Goal: Find specific page/section: Find specific page/section

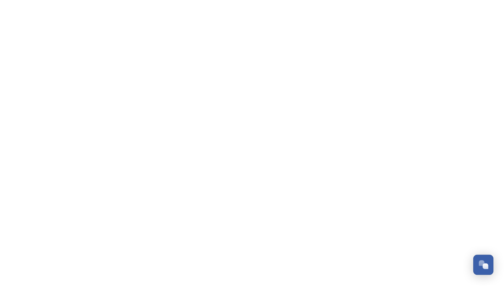
scroll to position [1167, 0]
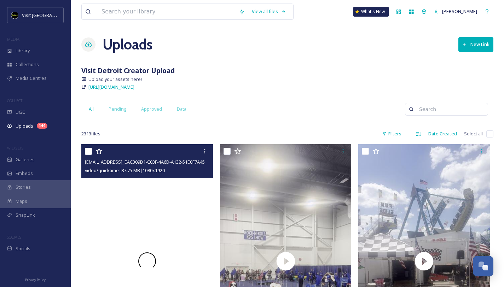
click at [130, 206] on div at bounding box center [146, 261] width 131 height 234
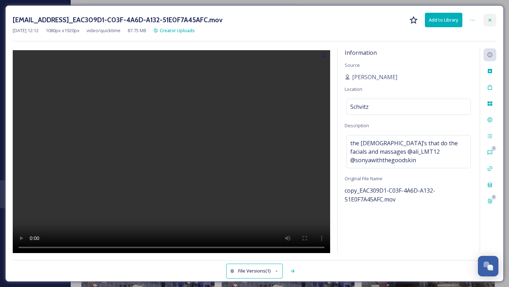
click at [489, 20] on icon at bounding box center [489, 19] width 3 height 3
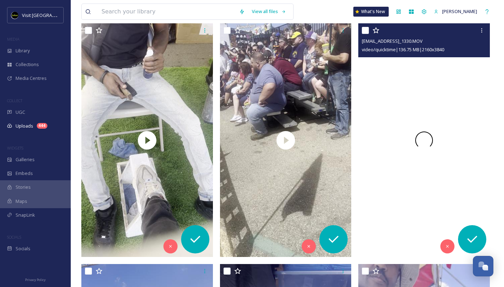
scroll to position [603, 0]
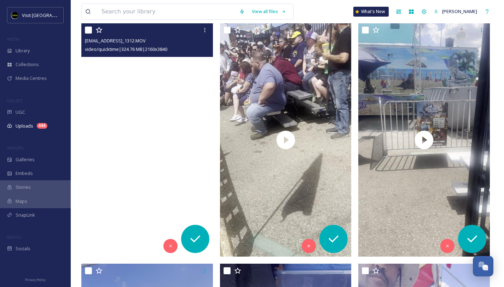
click at [149, 192] on video "ext_1756843367.374369_beatsandbrewsinquiry@gmail.com-IMG_1312.MOV" at bounding box center [146, 140] width 131 height 234
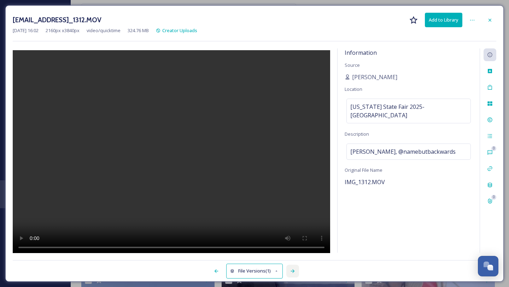
click at [292, 271] on icon at bounding box center [293, 271] width 6 height 6
click at [292, 272] on icon at bounding box center [293, 271] width 6 height 6
click at [295, 273] on icon at bounding box center [293, 271] width 6 height 6
click at [290, 268] on div at bounding box center [292, 271] width 13 height 13
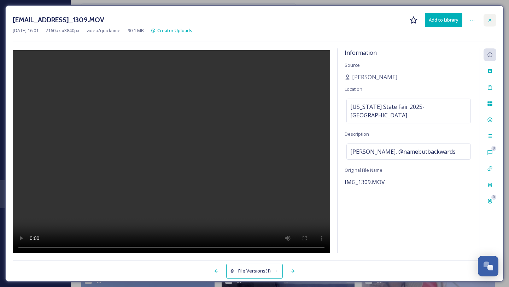
click at [487, 23] on div at bounding box center [489, 20] width 13 height 13
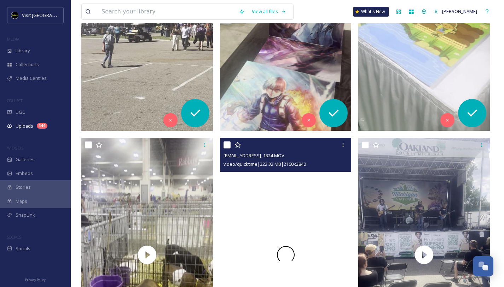
scroll to position [1208, 0]
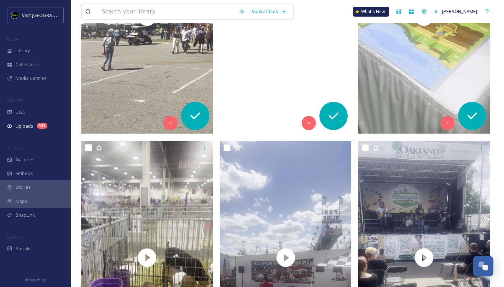
click at [270, 102] on video "ext_1756843299.870483_beatsandbrewsinquiry@gmail.com-IMG_1301.MOV" at bounding box center [285, 17] width 131 height 234
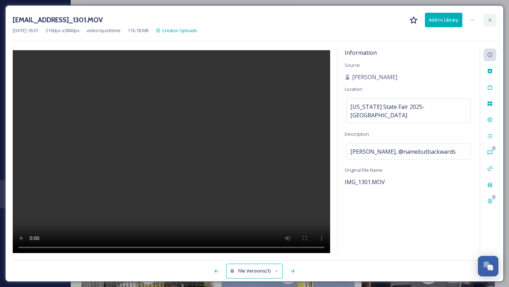
click at [489, 17] on icon at bounding box center [490, 20] width 6 height 6
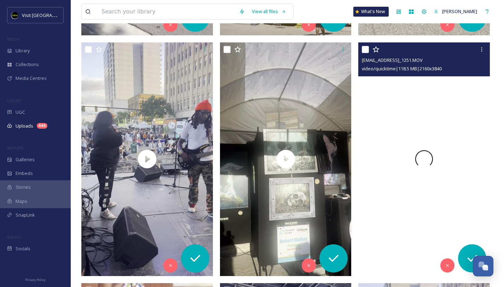
scroll to position [1788, 0]
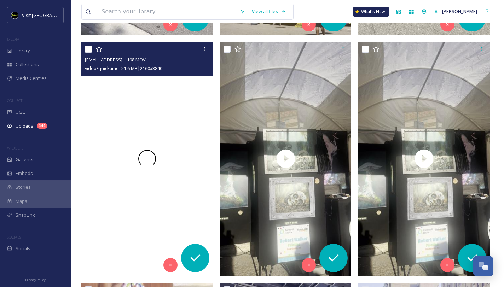
click at [170, 195] on div at bounding box center [146, 159] width 131 height 234
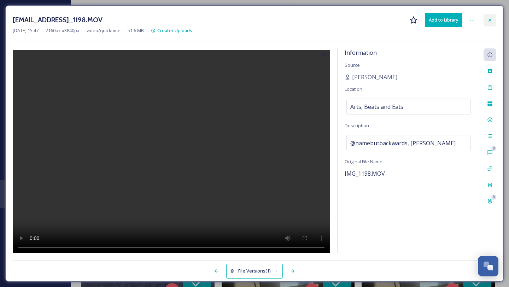
click at [492, 17] on icon at bounding box center [490, 20] width 6 height 6
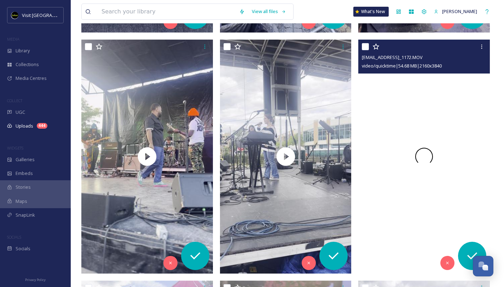
scroll to position [2274, 0]
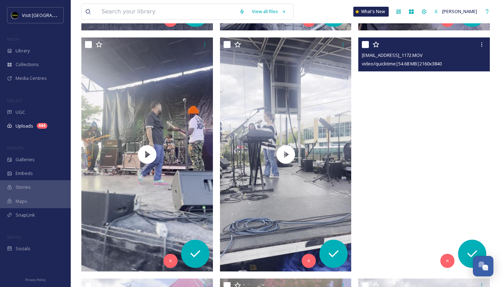
click at [381, 124] on video "ext_1756841837.934299_beatsandbrewsinquiry@gmail.com-IMG_1172.MOV" at bounding box center [423, 154] width 131 height 234
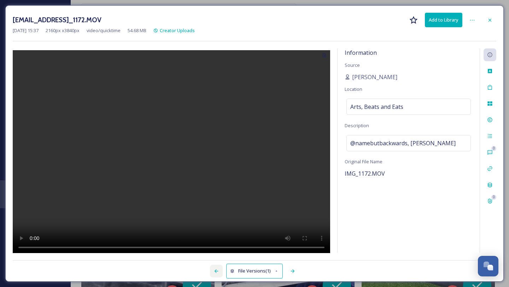
click at [217, 270] on icon at bounding box center [216, 271] width 6 height 6
click at [289, 270] on div at bounding box center [292, 271] width 13 height 13
click at [294, 270] on icon at bounding box center [293, 271] width 6 height 6
click at [293, 272] on icon at bounding box center [293, 271] width 6 height 6
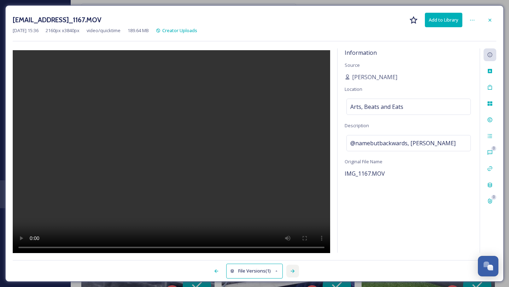
click at [290, 273] on icon at bounding box center [293, 271] width 6 height 6
click at [292, 269] on icon at bounding box center [293, 271] width 6 height 6
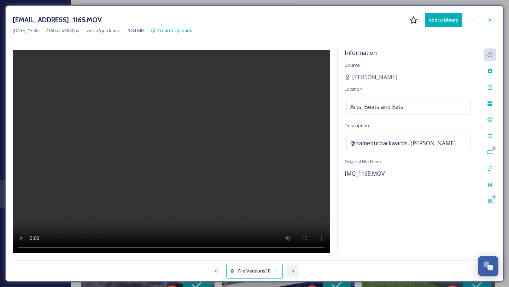
click at [292, 269] on icon at bounding box center [293, 271] width 6 height 6
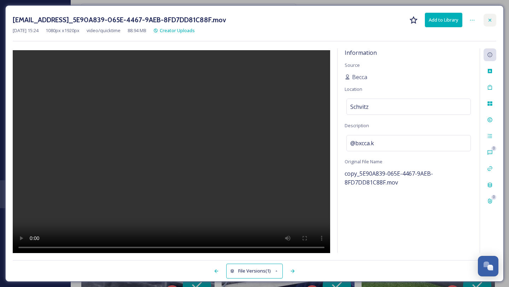
click at [495, 20] on div at bounding box center [489, 20] width 13 height 13
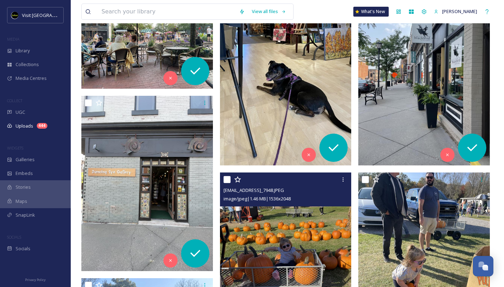
scroll to position [3937, 0]
click at [253, 216] on img at bounding box center [285, 259] width 131 height 175
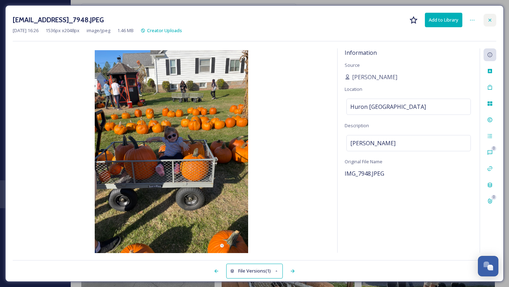
click at [484, 17] on div at bounding box center [489, 20] width 13 height 13
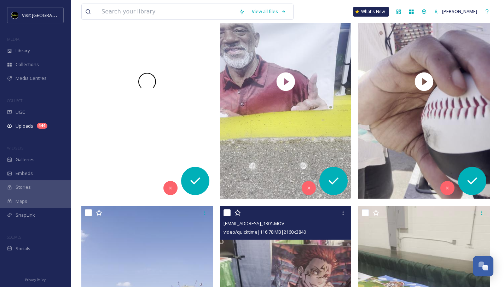
click at [153, 111] on div at bounding box center [146, 82] width 131 height 234
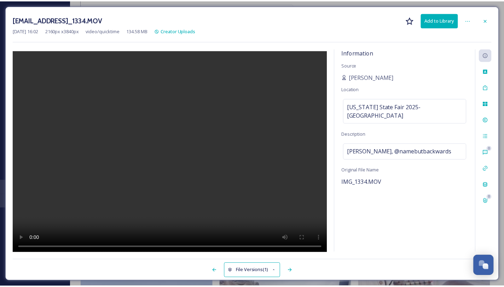
scroll to position [668, 0]
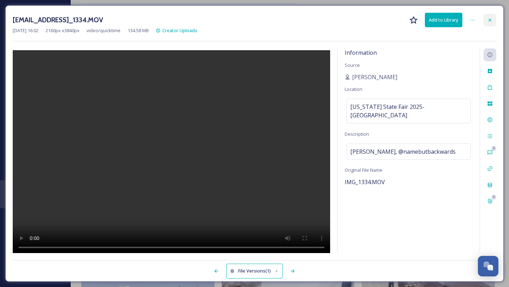
click at [490, 20] on icon at bounding box center [489, 19] width 3 height 3
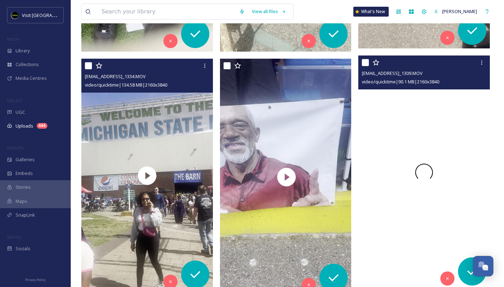
scroll to position [816, 0]
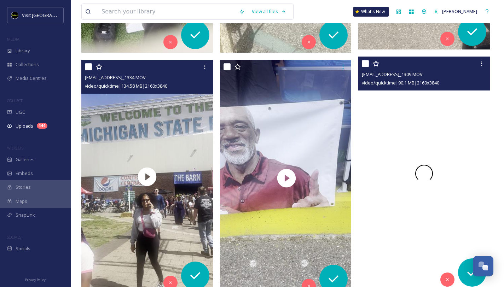
click at [384, 123] on div at bounding box center [423, 174] width 131 height 234
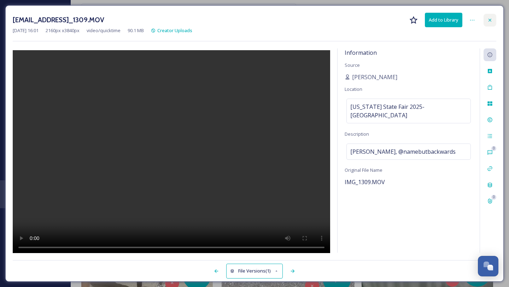
click at [489, 20] on icon at bounding box center [489, 19] width 3 height 3
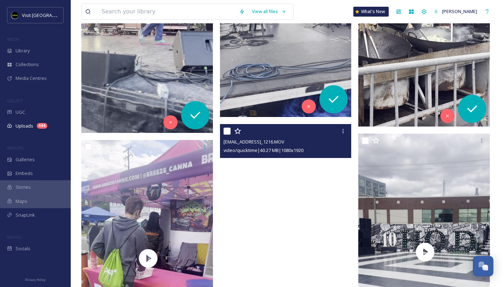
scroll to position [2432, 0]
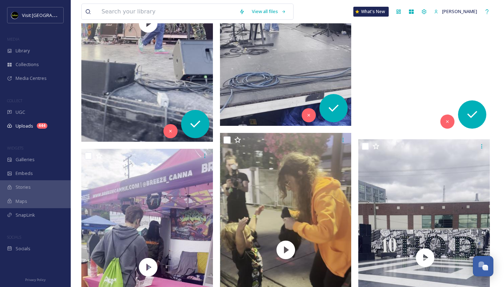
click at [389, 74] on div at bounding box center [423, 16] width 131 height 234
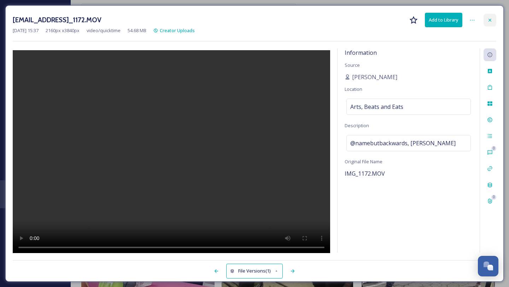
click at [492, 17] on icon at bounding box center [490, 20] width 6 height 6
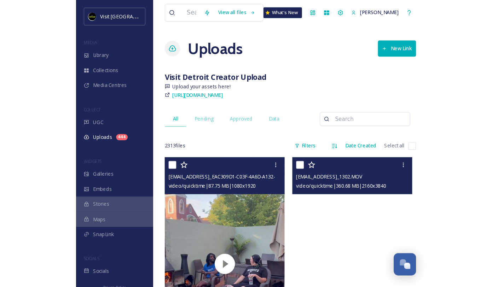
scroll to position [1151, 0]
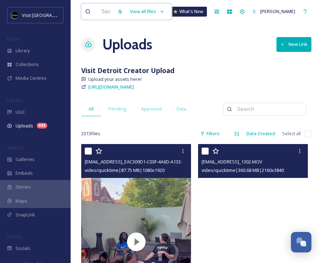
click at [98, 14] on input at bounding box center [106, 12] width 16 height 16
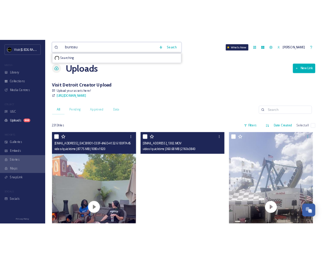
scroll to position [1139, 0]
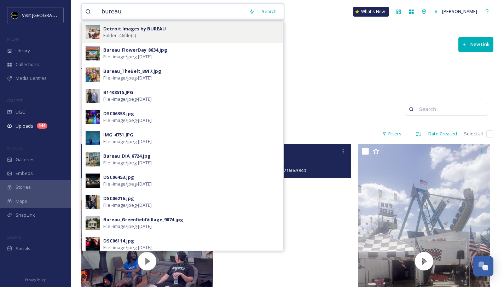
type input "bureau"
click at [126, 29] on strong "Detroit Images by BUREAU" at bounding box center [134, 28] width 63 height 6
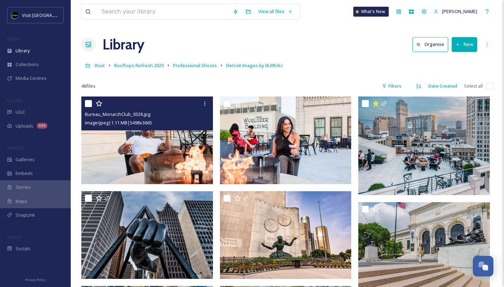
click at [174, 154] on img at bounding box center [146, 140] width 131 height 88
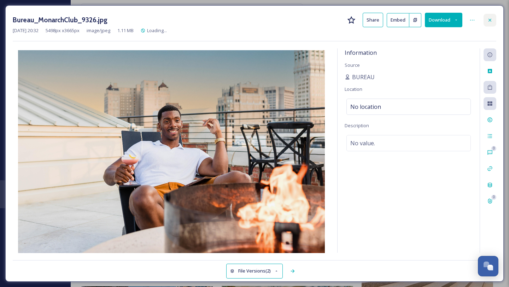
click at [487, 17] on div at bounding box center [489, 20] width 13 height 13
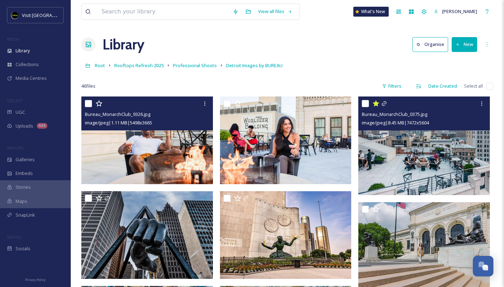
click at [413, 145] on img at bounding box center [423, 145] width 131 height 99
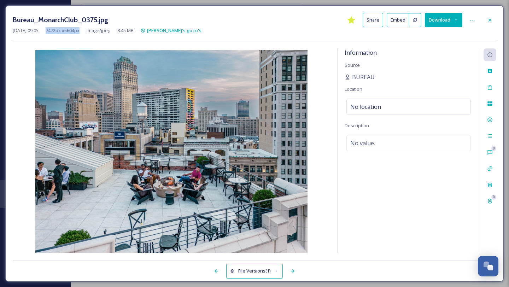
drag, startPoint x: 55, startPoint y: 30, endPoint x: 92, endPoint y: 29, distance: 36.8
click at [92, 29] on div "[DATE] 09:05 7472 px x 5604 px image/jpeg 8.45 MB [PERSON_NAME]'s go to's" at bounding box center [254, 30] width 483 height 7
click at [488, 19] on icon at bounding box center [490, 20] width 6 height 6
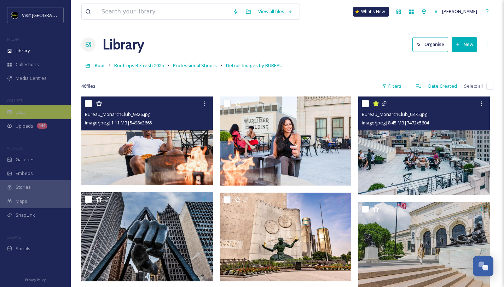
click at [67, 113] on div "UGC" at bounding box center [35, 112] width 71 height 14
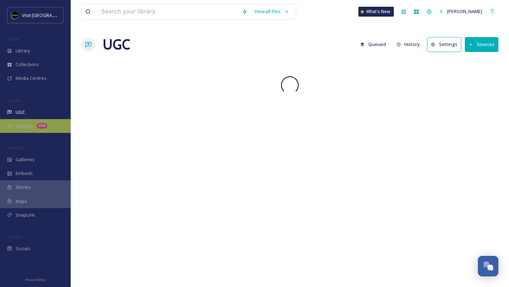
click at [54, 119] on div "Uploads 444" at bounding box center [35, 126] width 71 height 14
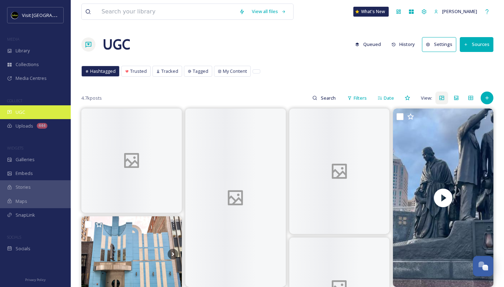
click at [43, 124] on div "444" at bounding box center [42, 126] width 11 height 6
click at [41, 124] on div "444" at bounding box center [42, 126] width 11 height 6
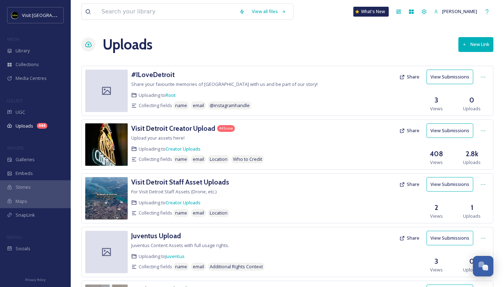
scroll to position [1139, 0]
